Goal: Information Seeking & Learning: Learn about a topic

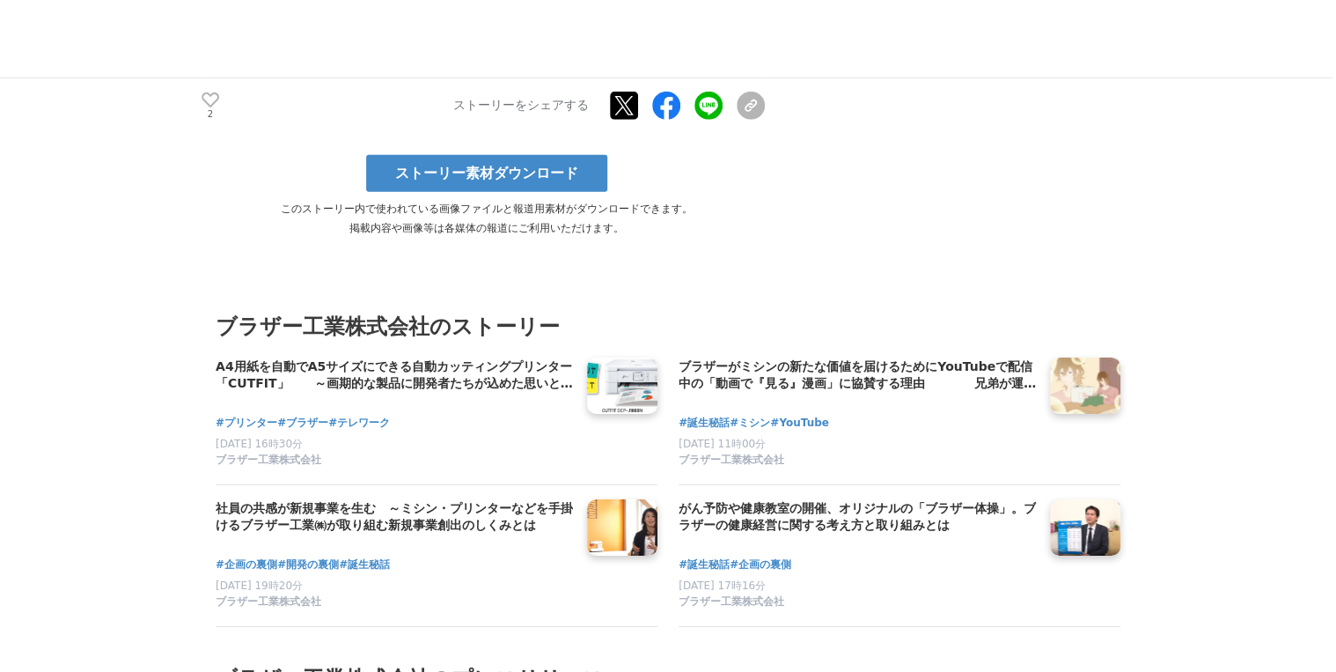
scroll to position [9382, 0]
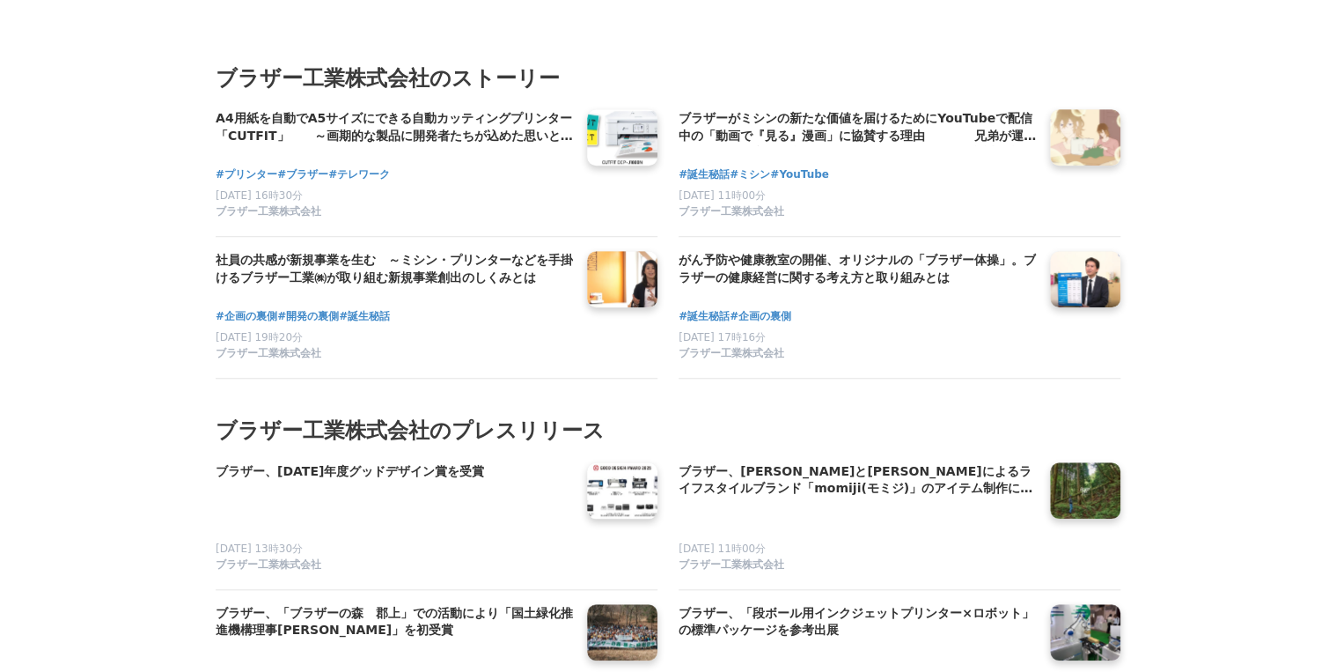
scroll to position [7203, 0]
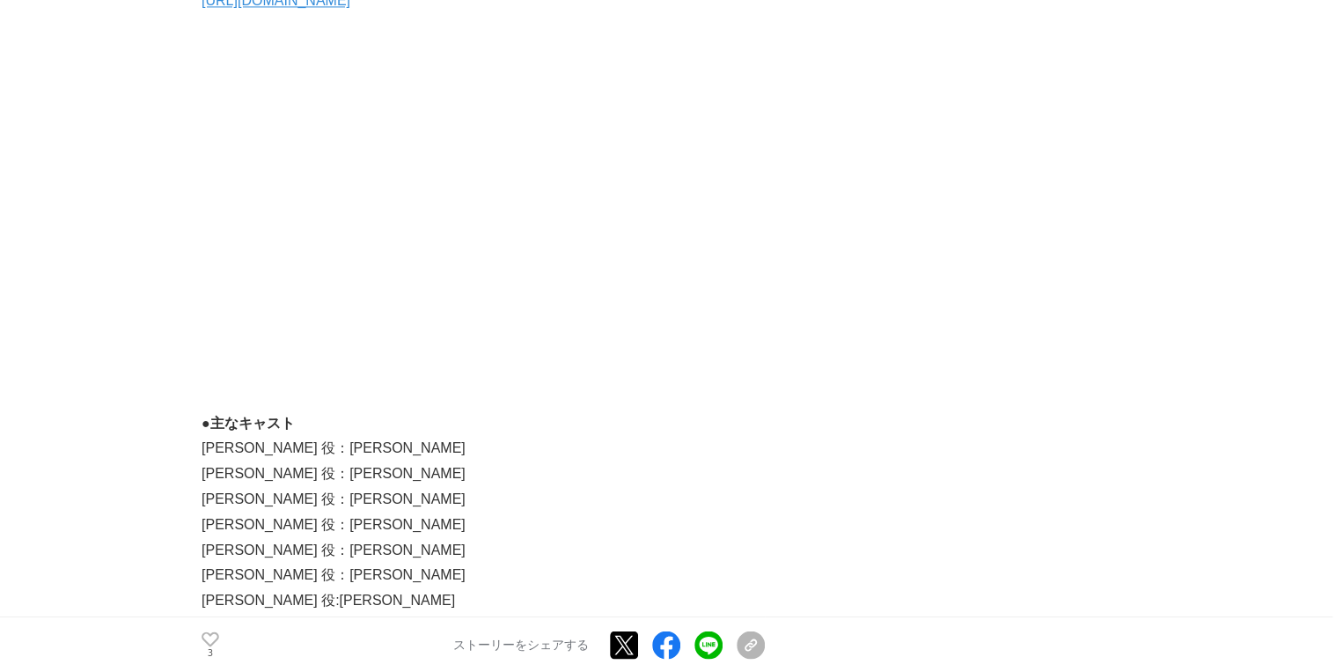
scroll to position [8094, 0]
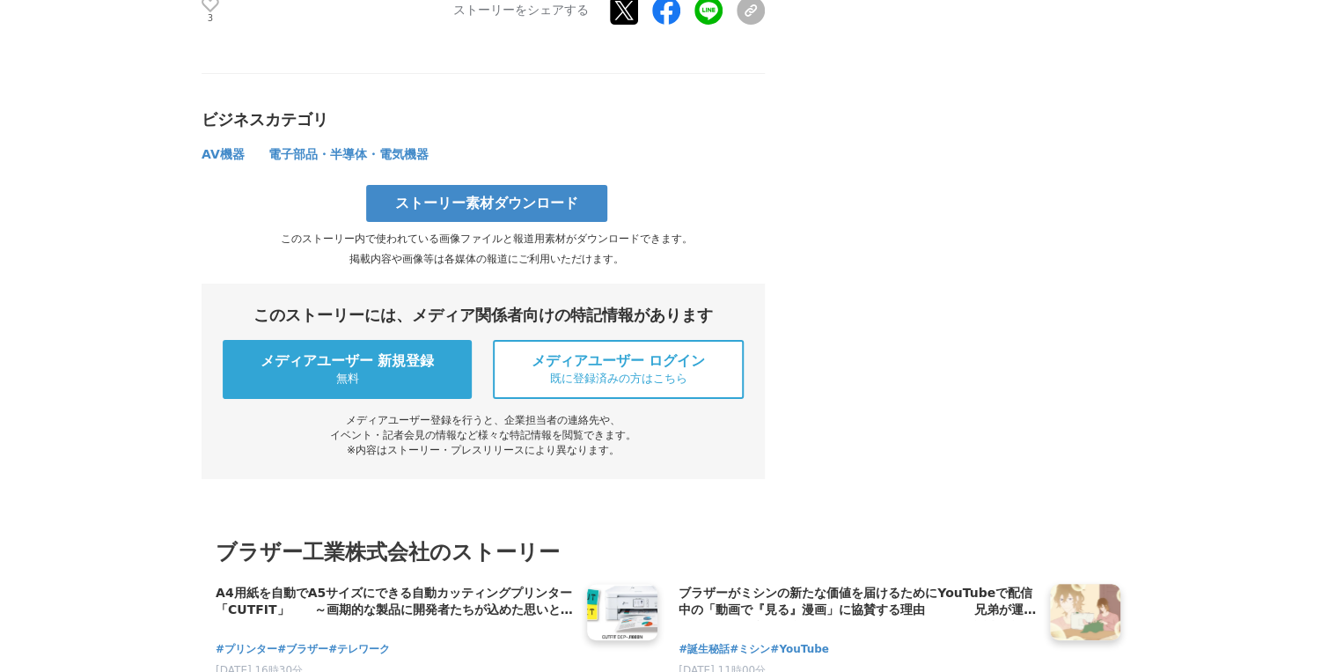
scroll to position [9855, 0]
